Goal: Task Accomplishment & Management: Manage account settings

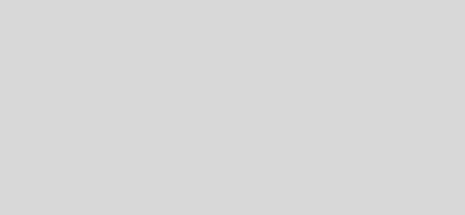
select select "es"
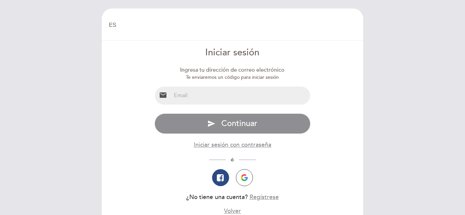
select select "es"
click at [211, 99] on input "email" at bounding box center [240, 96] width 139 height 18
type input "cami.sued@gmail.com"
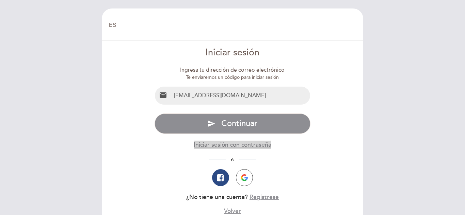
click at [229, 144] on button "Iniciar sesión con contraseña" at bounding box center [233, 145] width 78 height 9
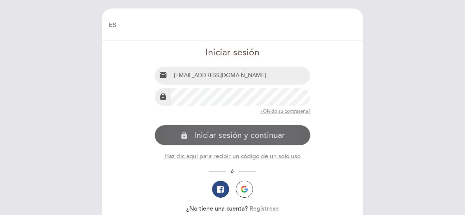
click at [219, 134] on span "Iniciar sesión y continuar" at bounding box center [239, 136] width 91 height 10
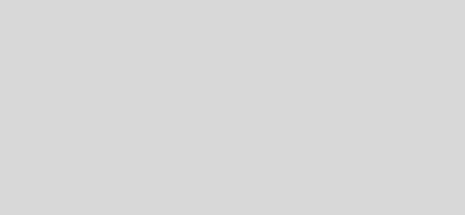
select select "es"
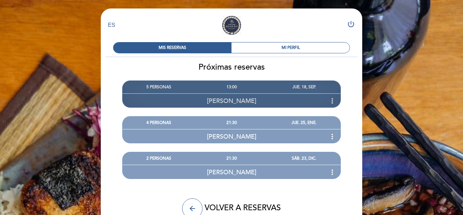
click at [331, 102] on icon "more_vert" at bounding box center [332, 101] width 8 height 8
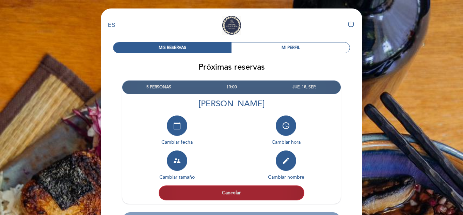
click at [218, 195] on button "Cancelar" at bounding box center [232, 193] width 146 height 15
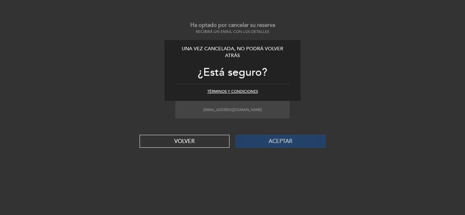
click at [261, 140] on button "Aceptar" at bounding box center [281, 141] width 90 height 13
